Goal: Task Accomplishment & Management: Manage account settings

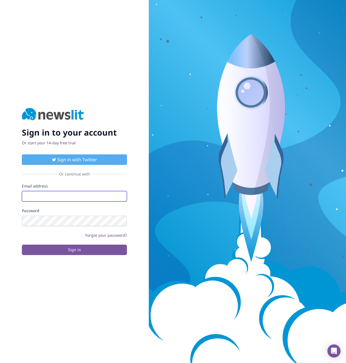
click at [66, 195] on input "Email address" at bounding box center [74, 196] width 105 height 10
type input "[PERSON_NAME][EMAIL_ADDRESS][DOMAIN_NAME]"
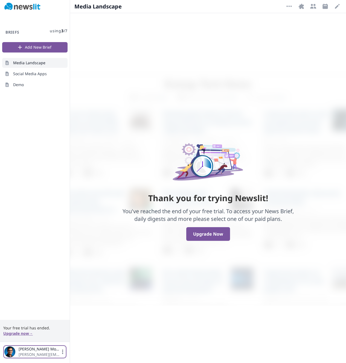
click at [60, 354] on icon "button" at bounding box center [62, 351] width 5 height 5
click at [36, 337] on link "Logout" at bounding box center [35, 338] width 54 height 10
